Goal: Transaction & Acquisition: Purchase product/service

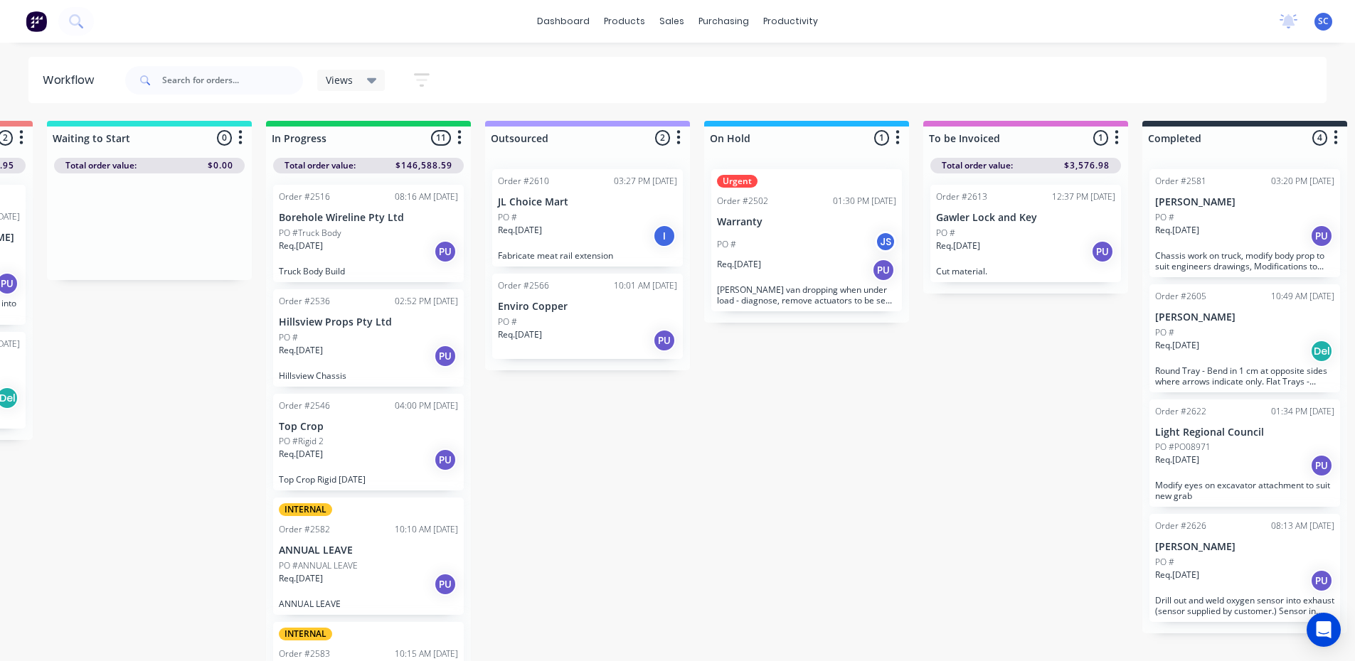
scroll to position [569, 0]
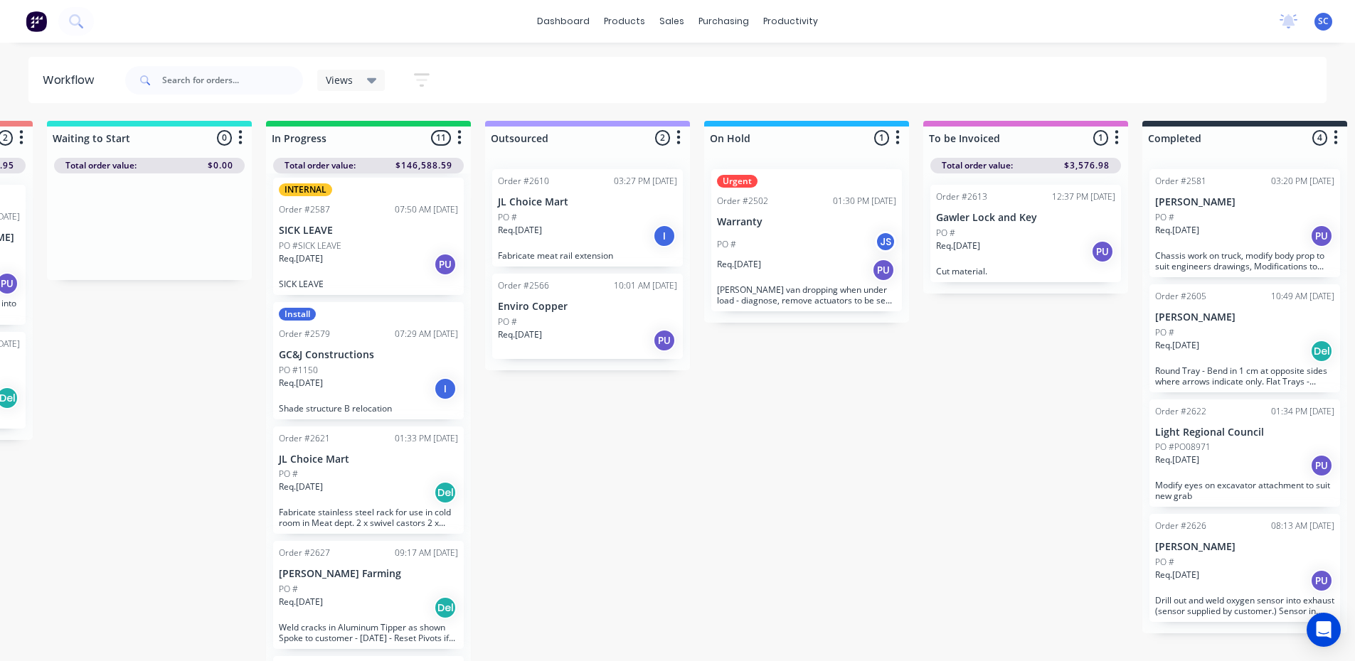
drag, startPoint x: 628, startPoint y: 278, endPoint x: 240, endPoint y: 200, distance: 396.1
click at [565, 270] on div "Submitted 10 Sort By Created date Required date Order number Customer name Most…" at bounding box center [754, 392] width 2372 height 543
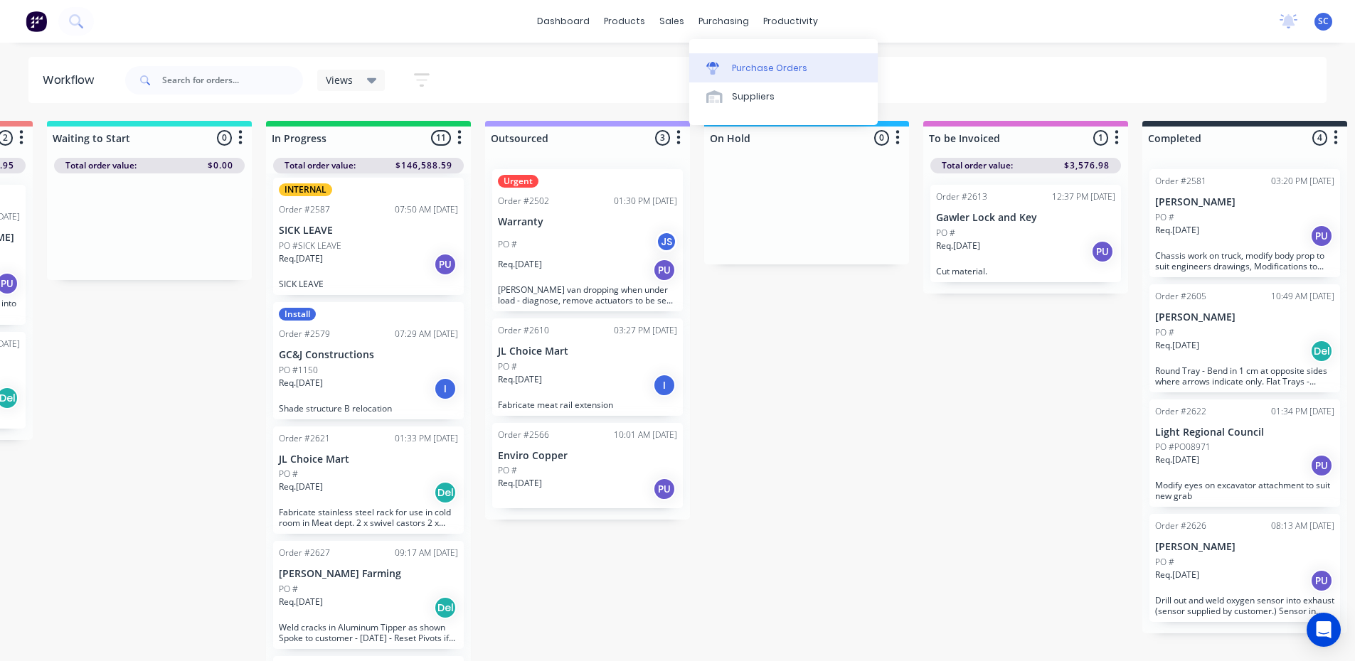
click at [754, 62] on div "Purchase Orders" at bounding box center [769, 68] width 75 height 13
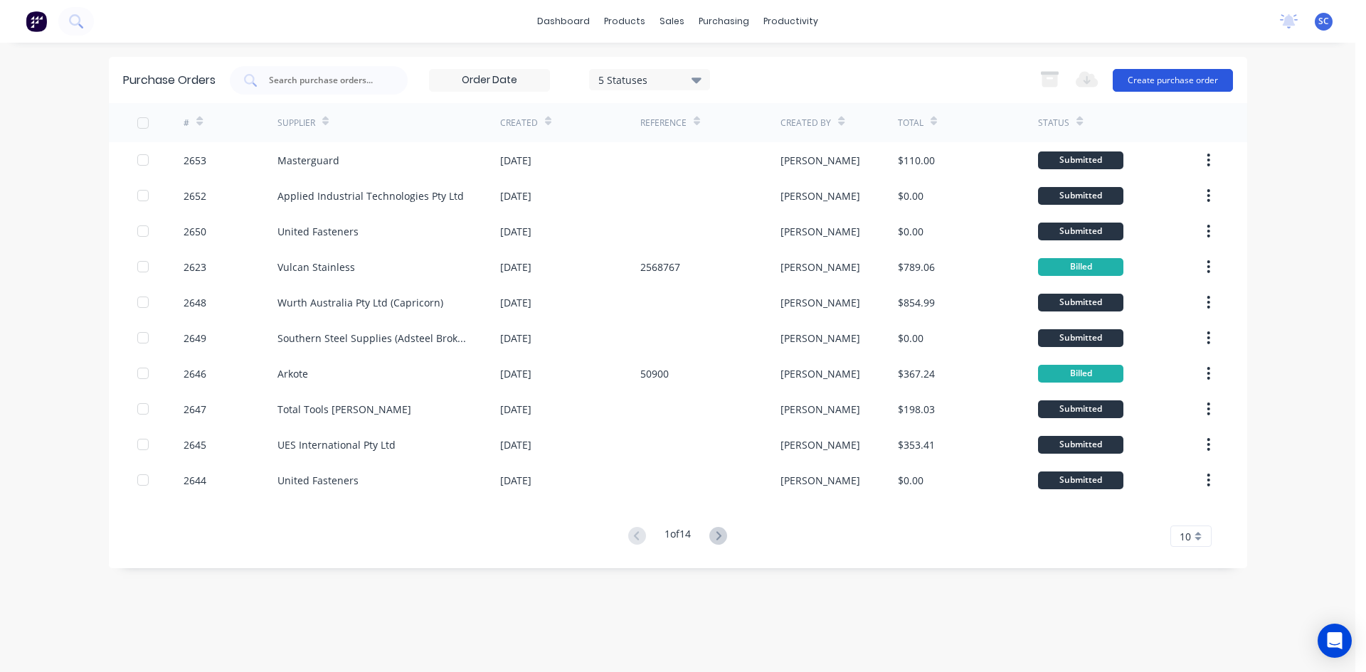
click at [1154, 77] on button "Create purchase order" at bounding box center [1172, 80] width 120 height 23
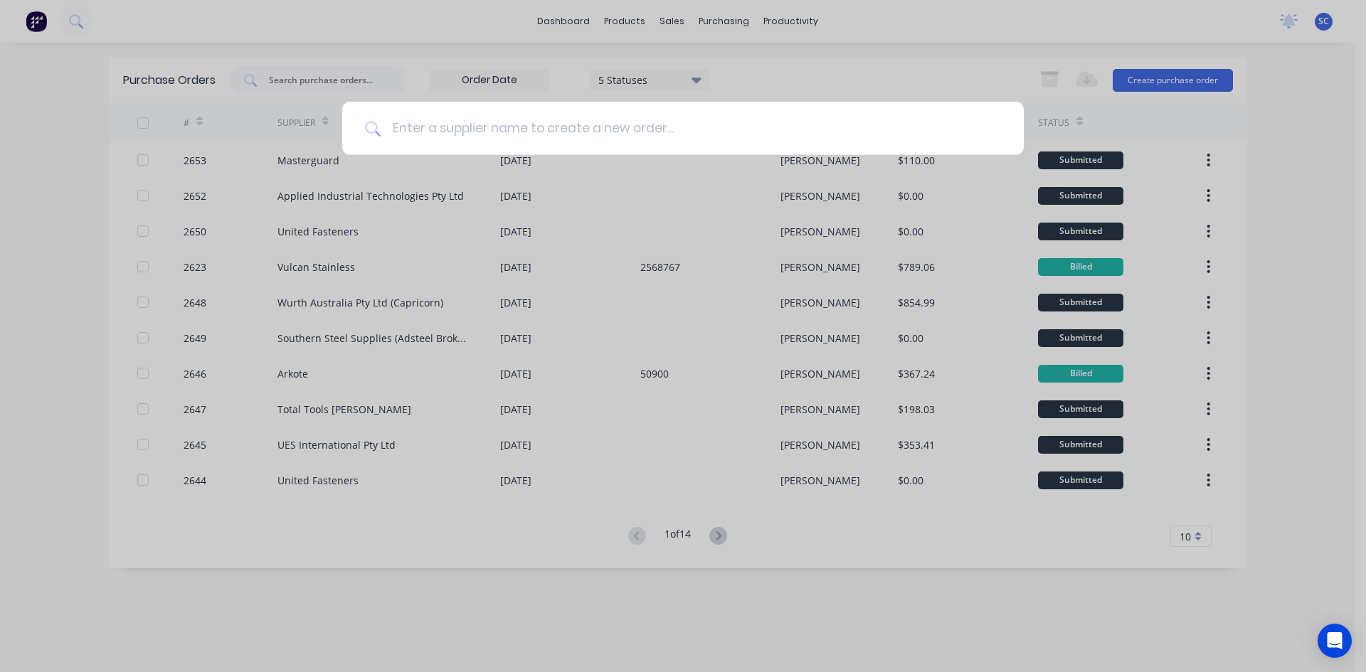
click at [700, 134] on input at bounding box center [690, 128] width 620 height 53
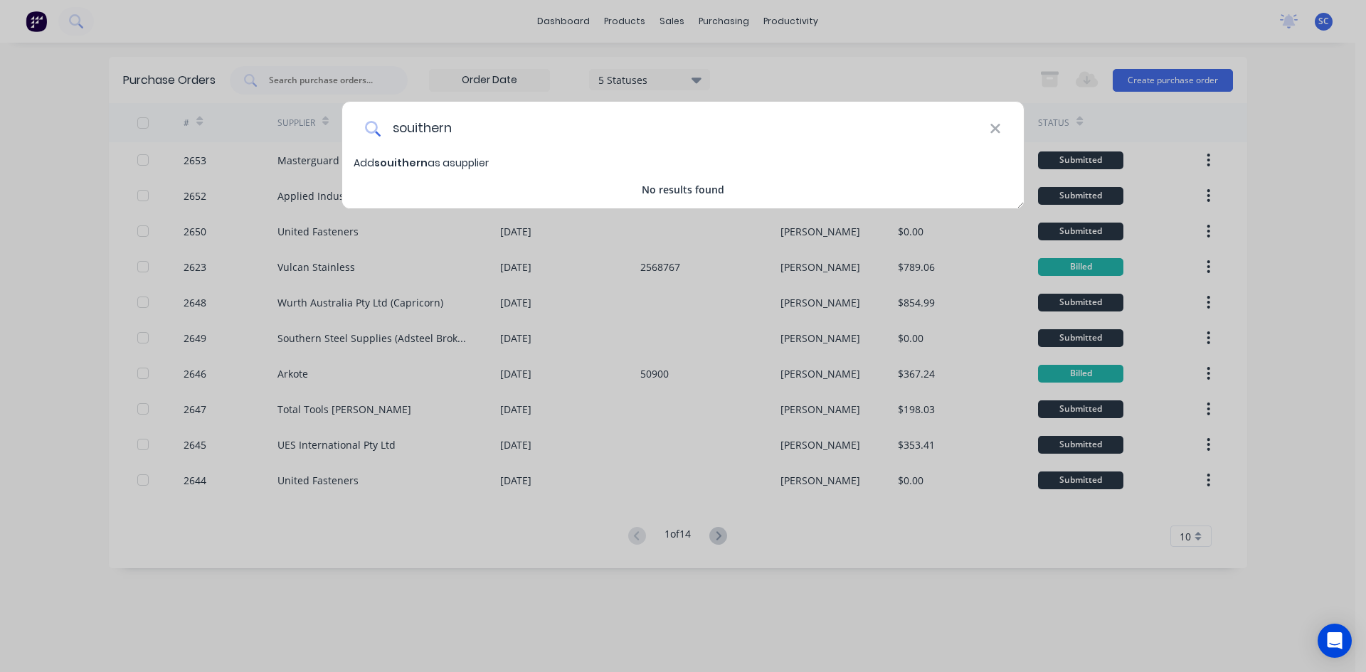
click at [419, 126] on input "souithern" at bounding box center [684, 128] width 609 height 53
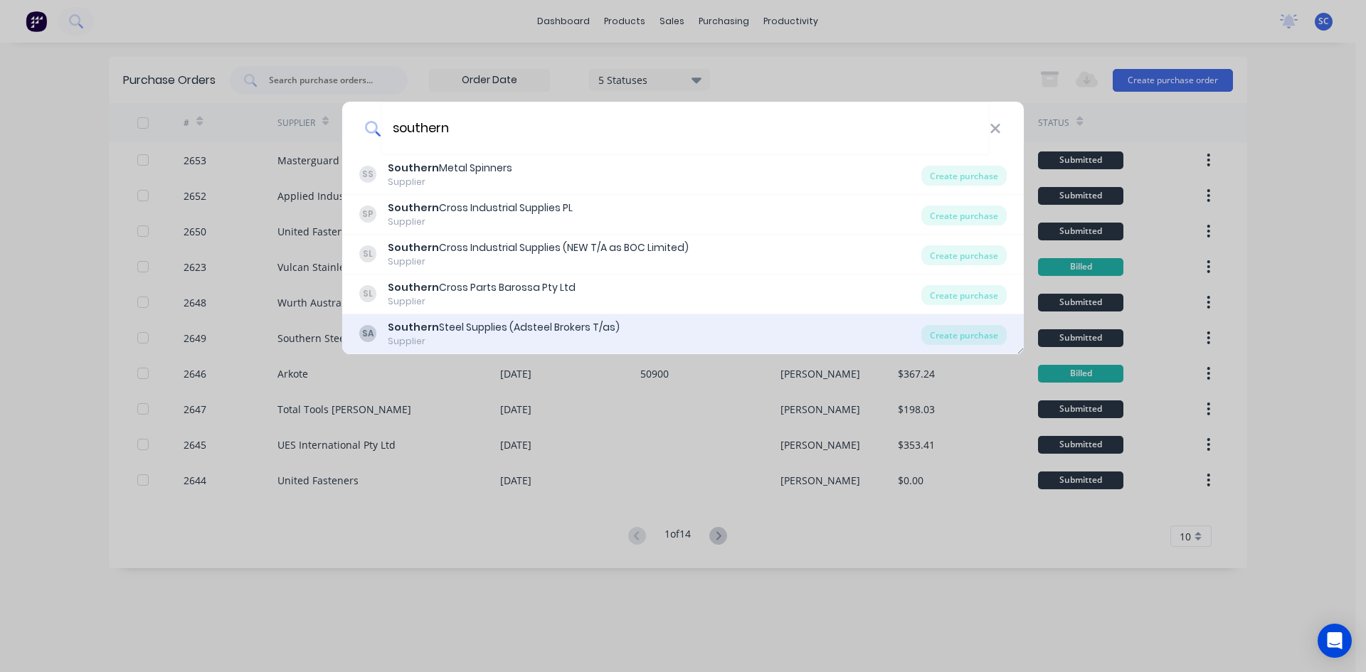
type input "southern"
click at [539, 331] on div "Southern Steel Supplies (Adsteel Brokers T/as)" at bounding box center [504, 327] width 232 height 15
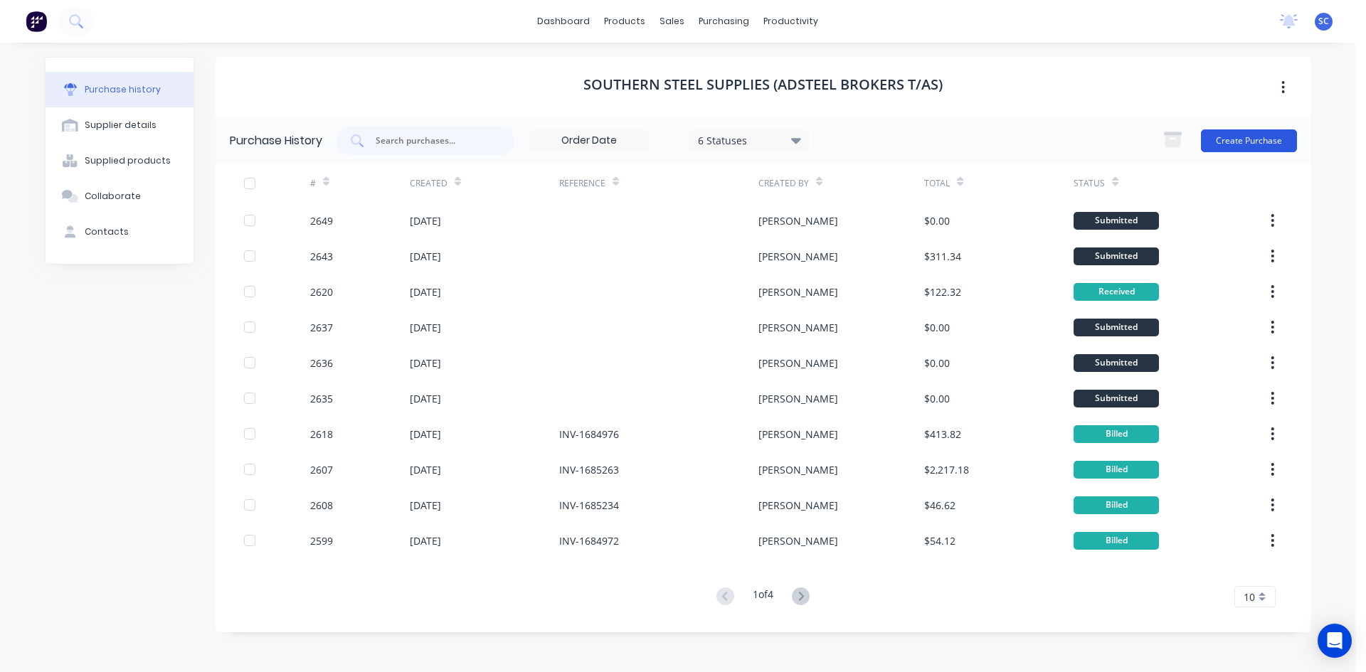
click at [1230, 137] on button "Create Purchase" at bounding box center [1249, 140] width 96 height 23
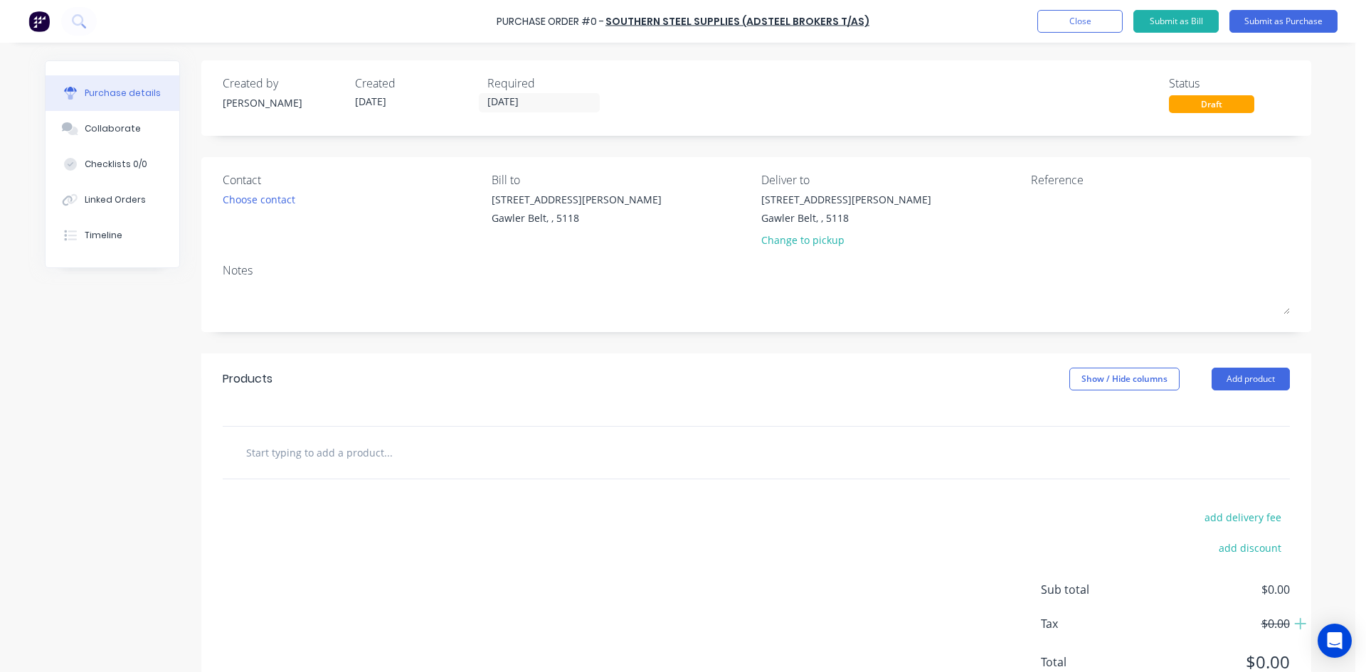
click at [284, 452] on input "text" at bounding box center [387, 452] width 284 height 28
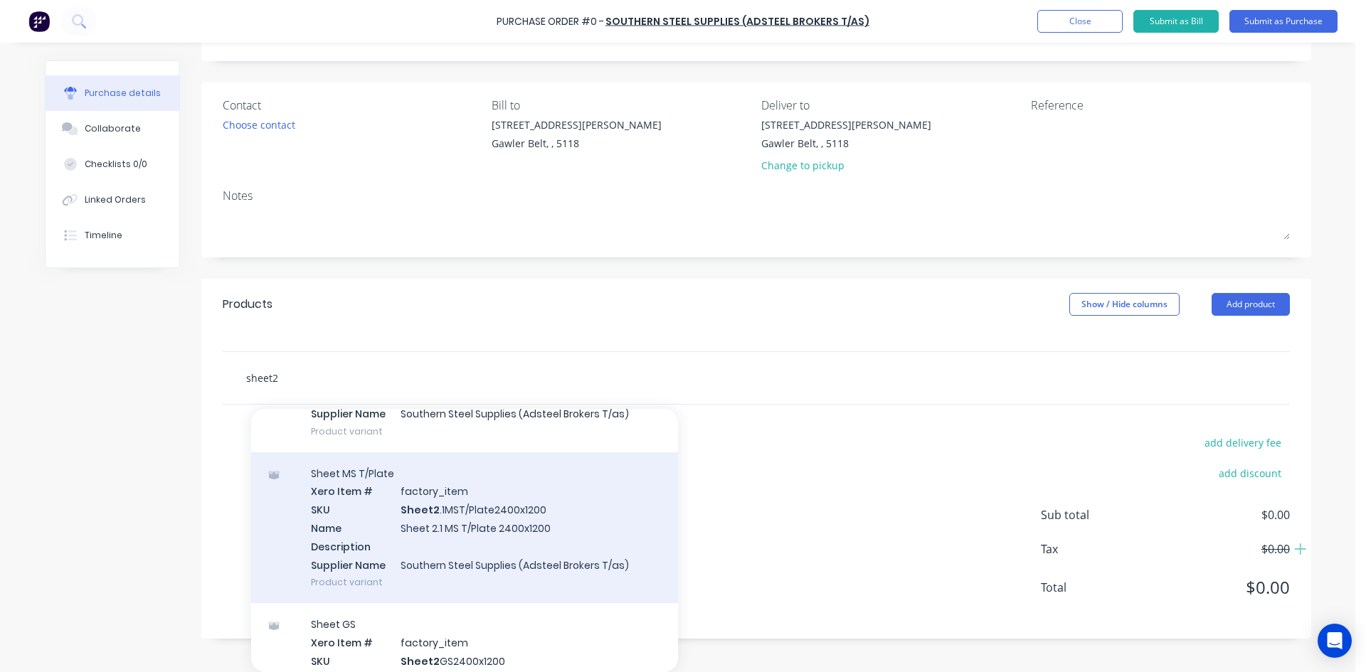
scroll to position [925, 0]
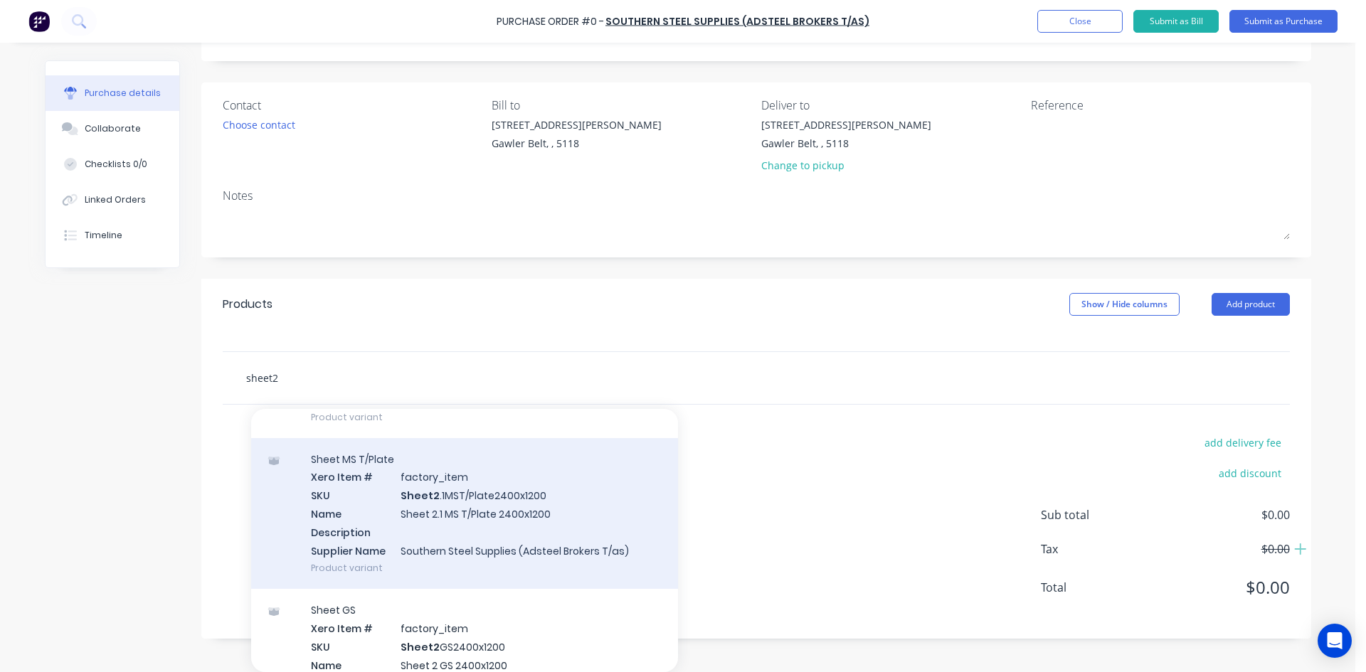
type input "sheet2"
click at [469, 510] on div "Sheet MS T/Plate Xero Item # factory_item SKU Sheet2 .1MST/Plate2400x1200 Name …" at bounding box center [464, 513] width 427 height 151
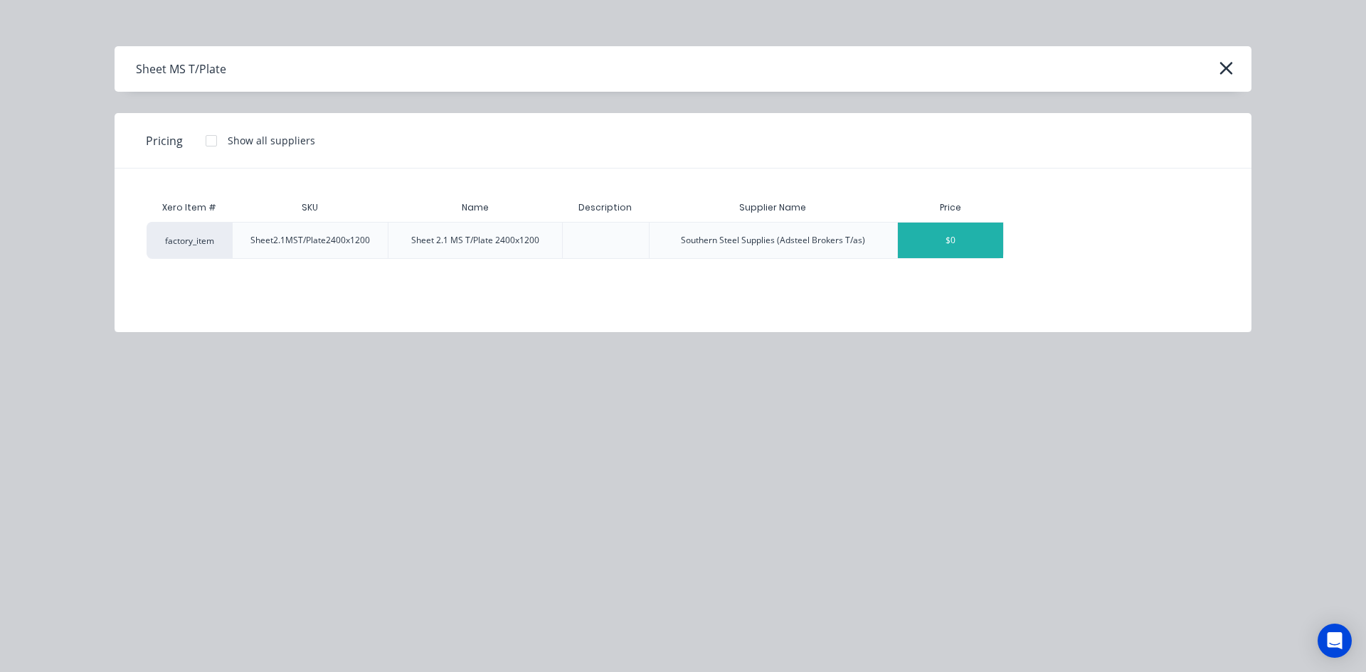
click at [954, 238] on div "$0" at bounding box center [950, 241] width 105 height 36
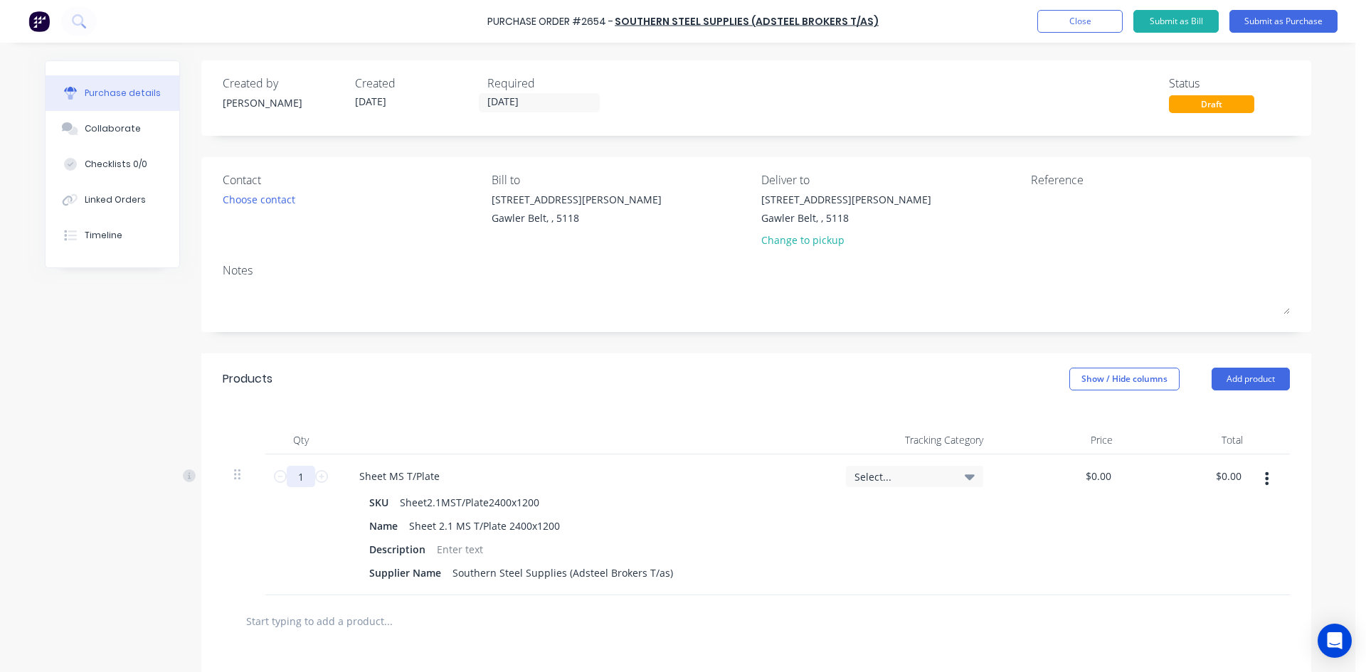
click at [308, 476] on input "1" at bounding box center [301, 476] width 28 height 21
type input "8.64"
click at [454, 545] on div at bounding box center [460, 549] width 58 height 21
click at [373, 615] on input "text" at bounding box center [387, 621] width 284 height 28
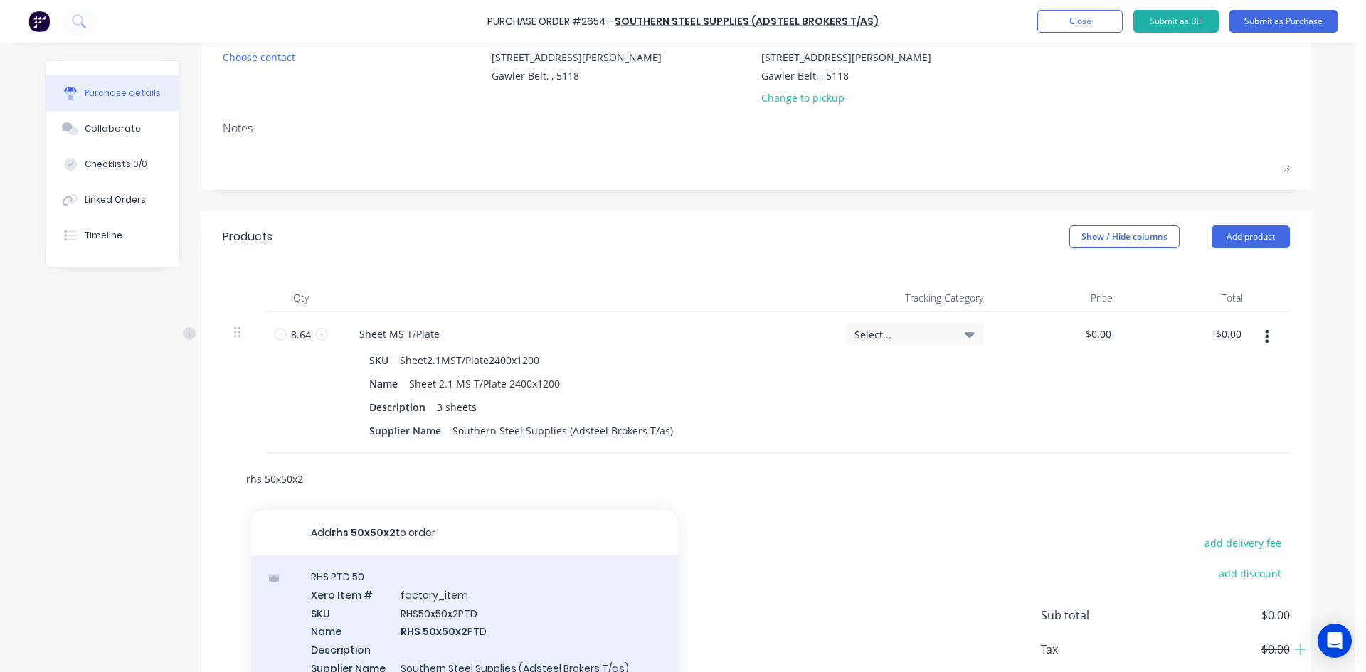
type input "rhs 50x50x2"
click at [459, 615] on div "RHS PTD 50 Xero Item # factory_item SKU RHS50x50x2PTD Name RHS 50x50x2 PTD Desc…" at bounding box center [464, 630] width 427 height 151
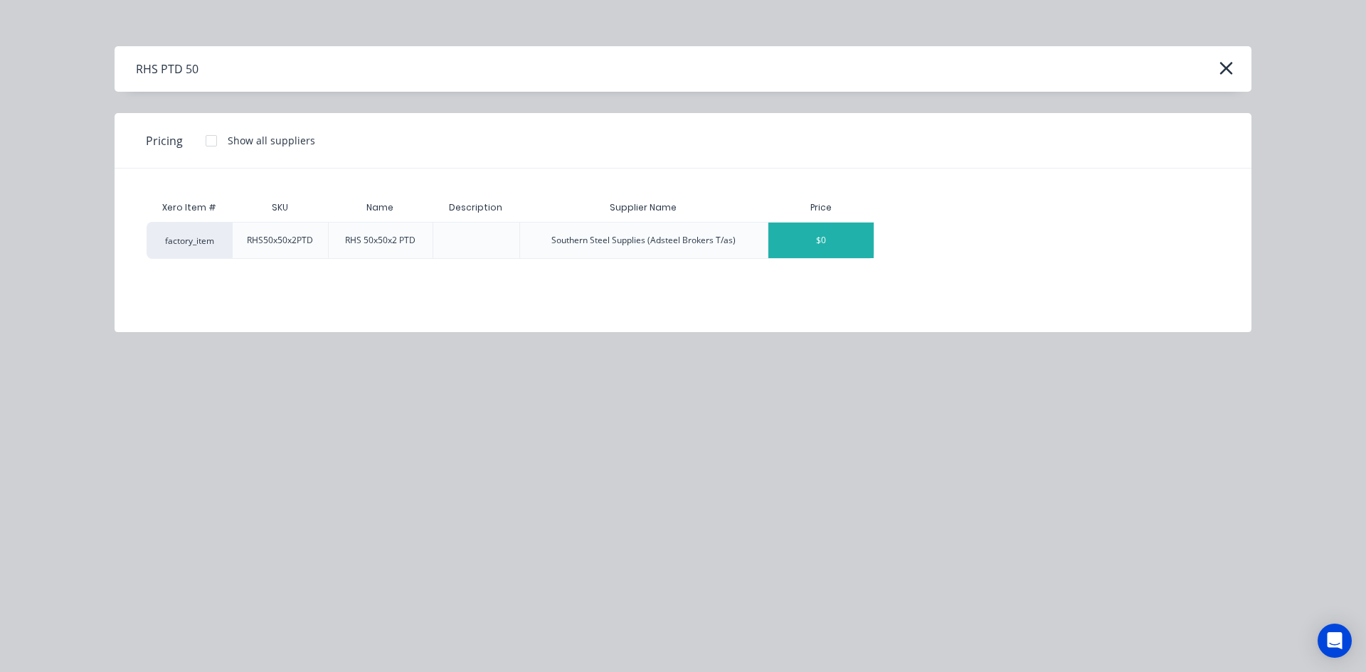
click at [843, 247] on div "$0" at bounding box center [820, 241] width 105 height 36
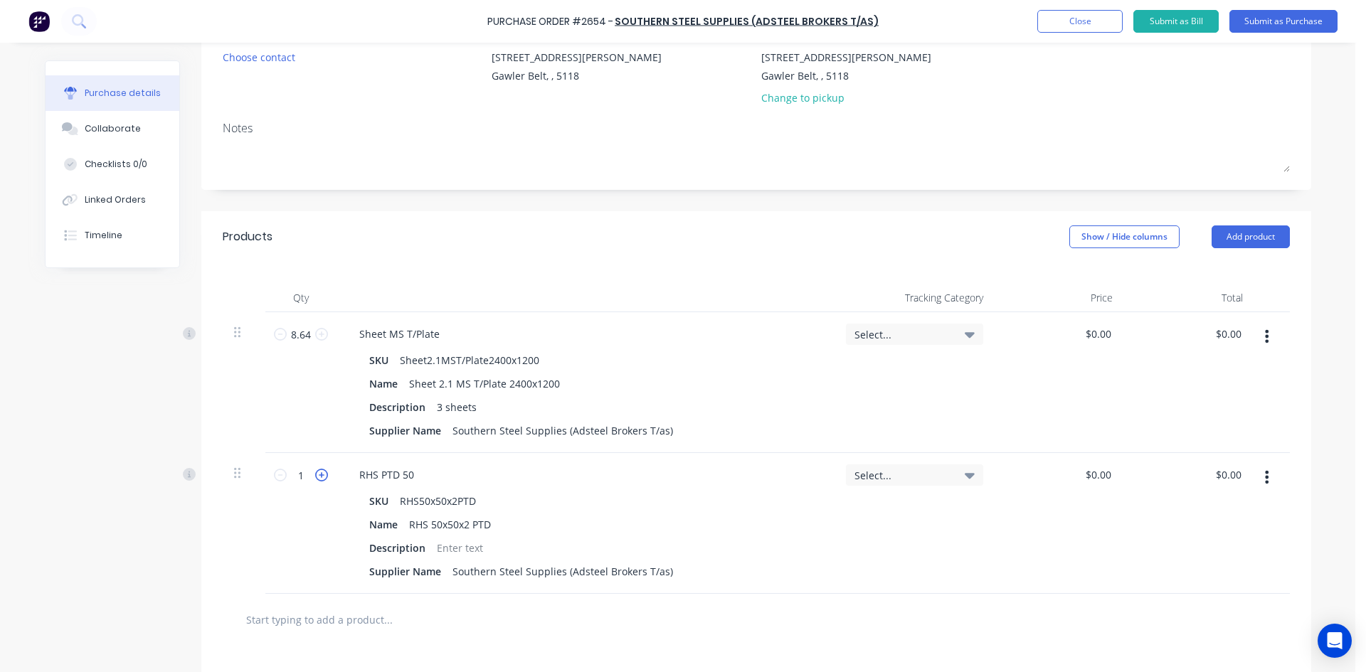
click at [315, 474] on icon at bounding box center [321, 475] width 13 height 13
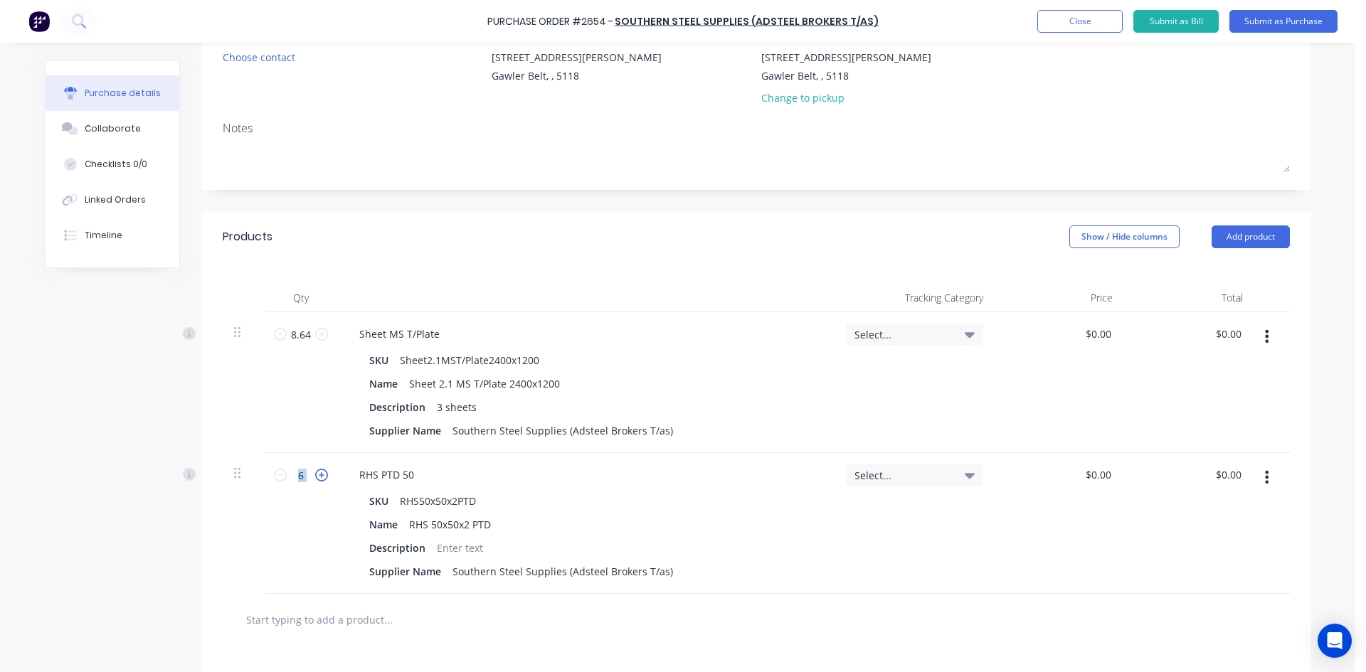
click at [315, 474] on icon at bounding box center [321, 475] width 13 height 13
type input "8"
click at [1290, 23] on button "Submit as Purchase" at bounding box center [1283, 21] width 108 height 23
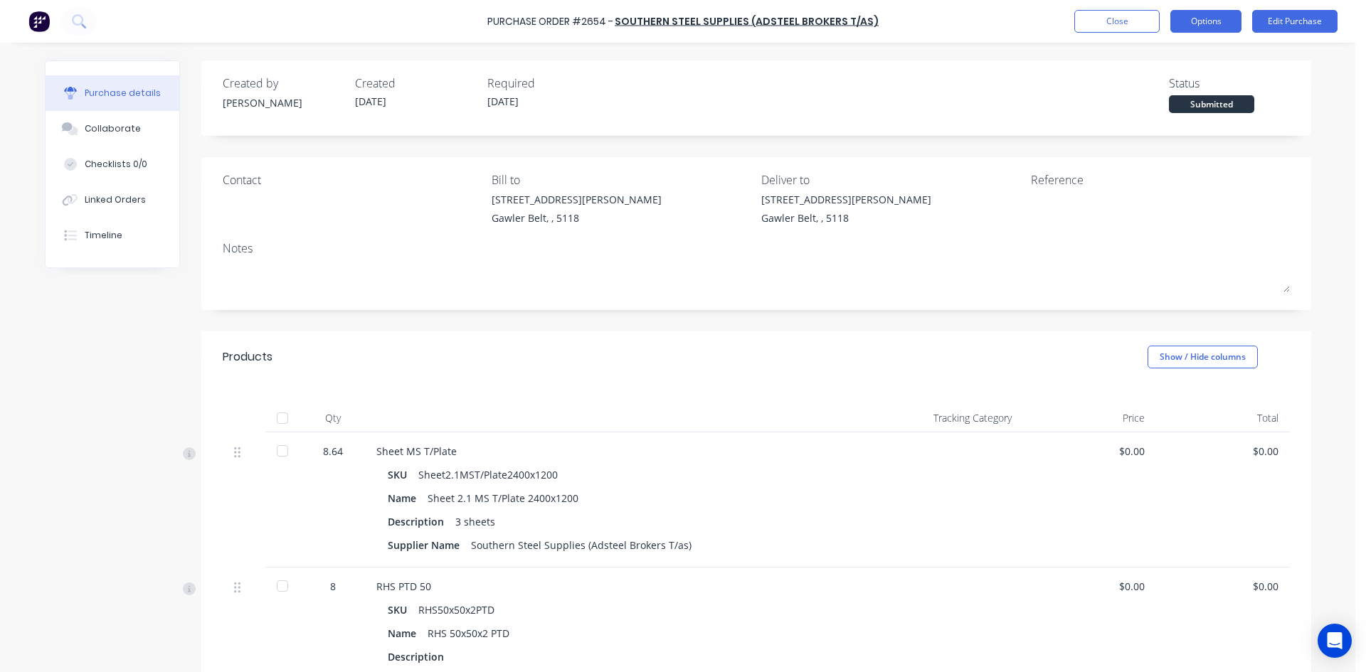
click at [1215, 23] on button "Options" at bounding box center [1205, 21] width 71 height 23
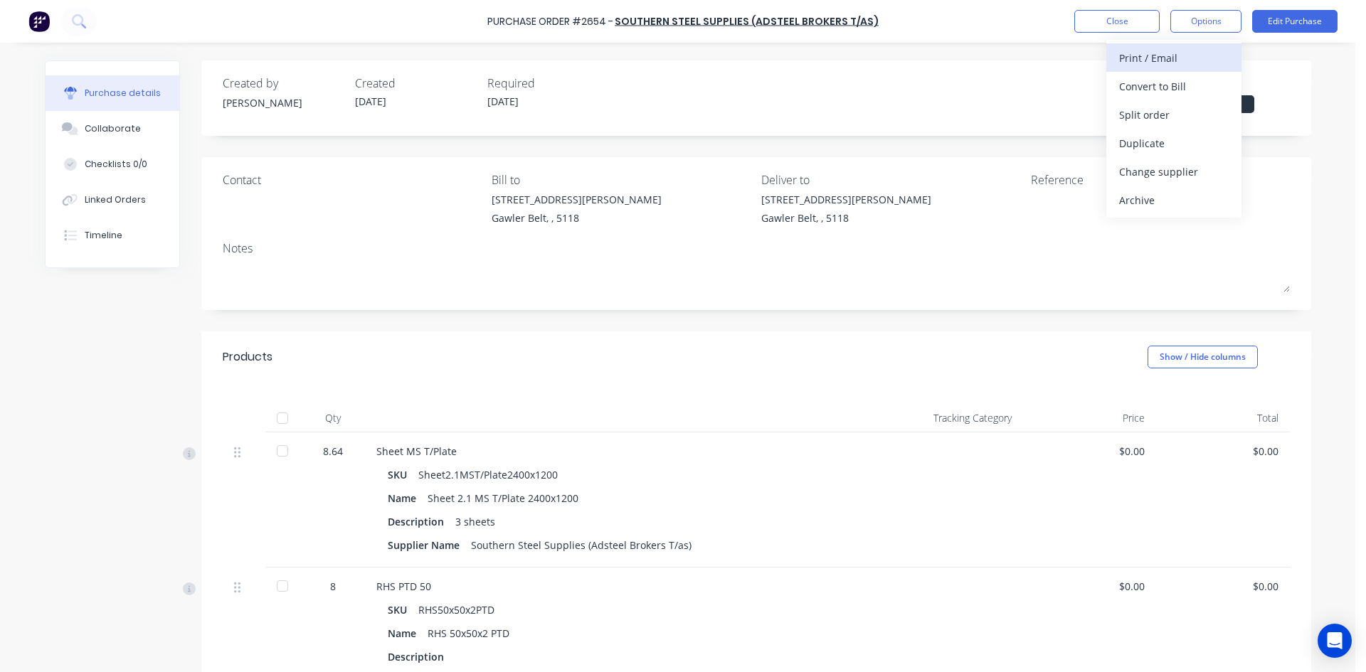
click at [1191, 60] on div "Print / Email" at bounding box center [1174, 58] width 110 height 21
click at [1186, 112] on div "Without pricing" at bounding box center [1174, 115] width 110 height 21
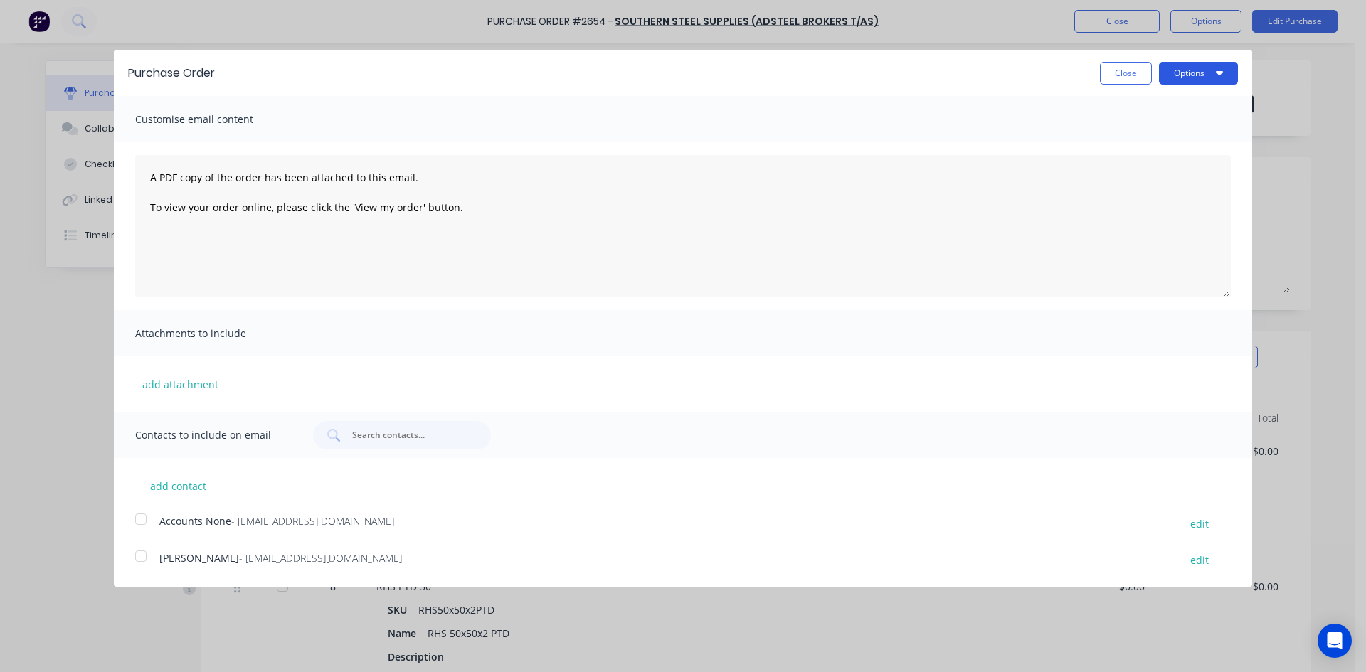
click at [1183, 71] on button "Options" at bounding box center [1198, 73] width 79 height 23
click at [1166, 105] on div "Print" at bounding box center [1170, 109] width 110 height 21
click at [1120, 70] on button "Close" at bounding box center [1126, 73] width 52 height 23
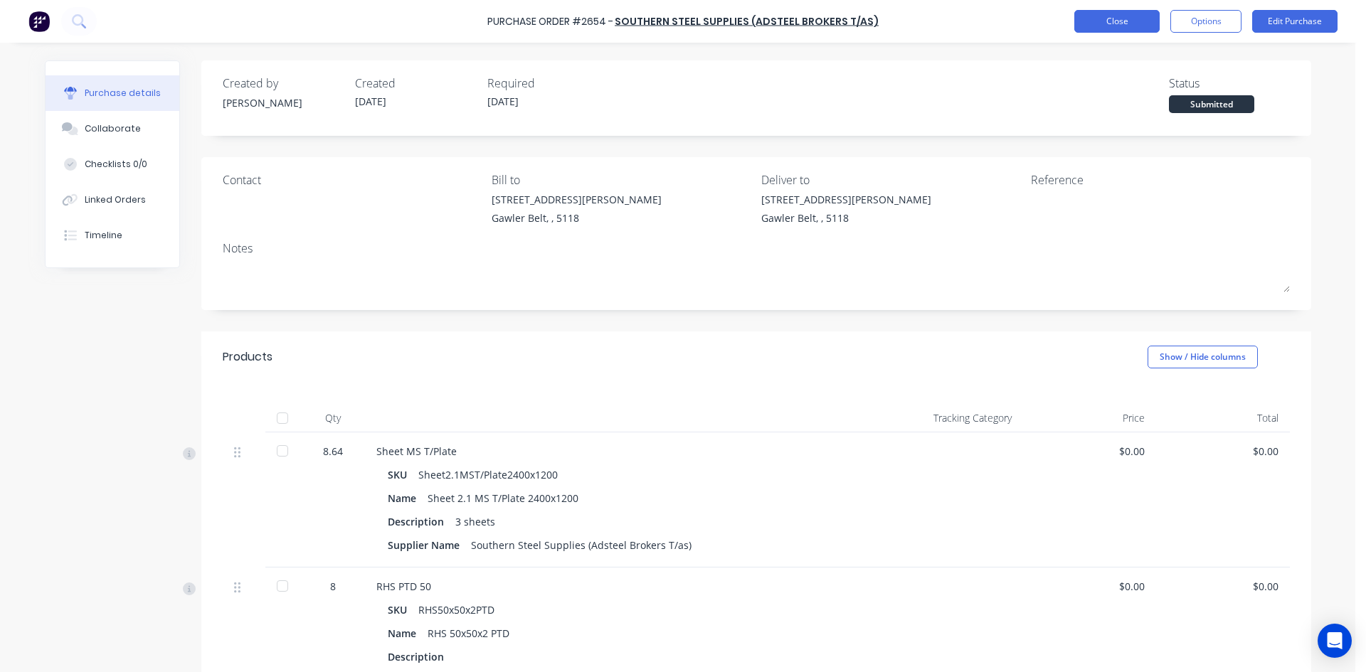
click at [1120, 14] on button "Close" at bounding box center [1116, 21] width 85 height 23
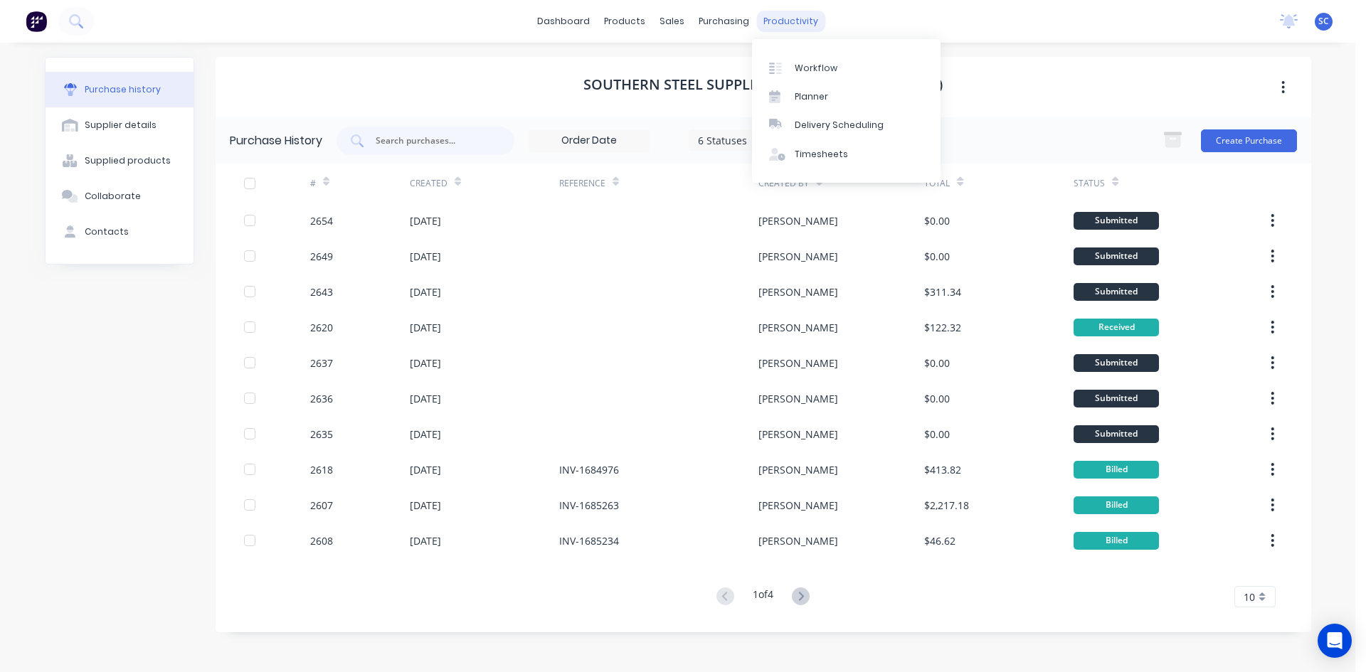
click at [792, 23] on div "productivity" at bounding box center [790, 21] width 69 height 21
click at [803, 64] on div "Workflow" at bounding box center [815, 68] width 43 height 13
